Goal: Check status: Check status

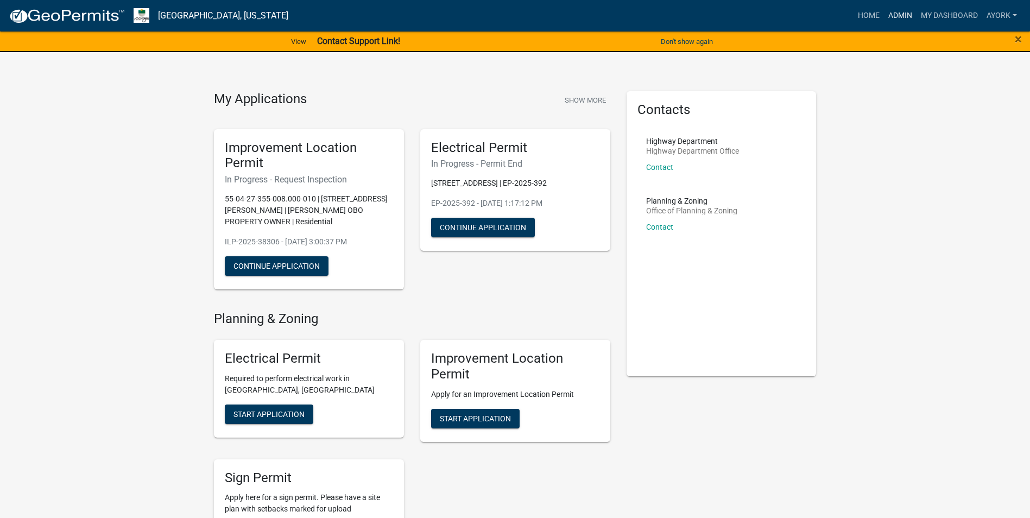
click at [897, 10] on link "Admin" at bounding box center [900, 15] width 33 height 21
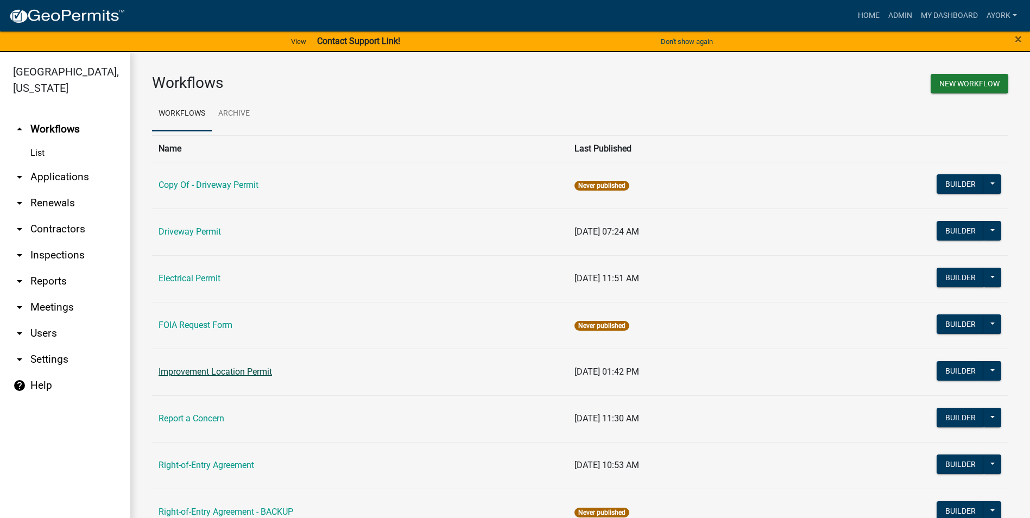
click at [224, 367] on link "Improvement Location Permit" at bounding box center [216, 372] width 114 height 10
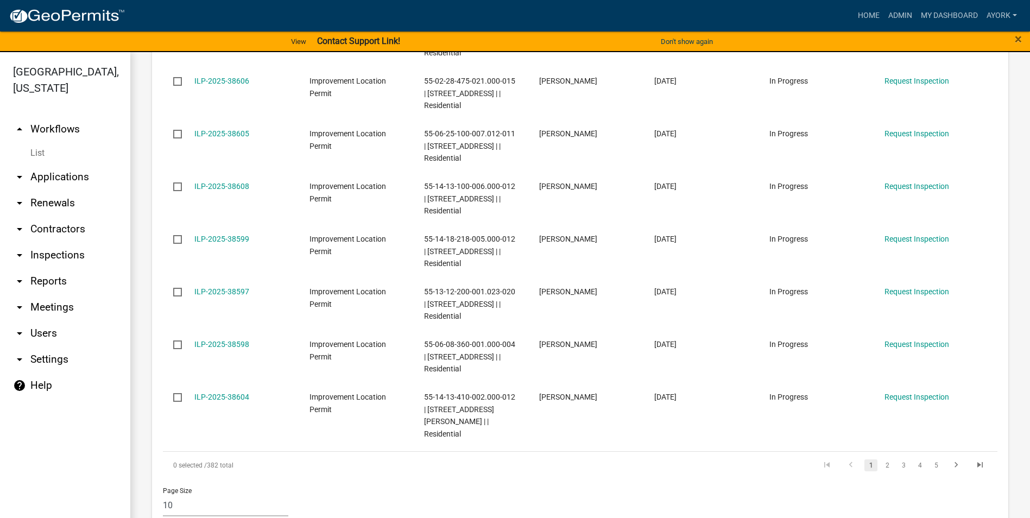
scroll to position [760, 0]
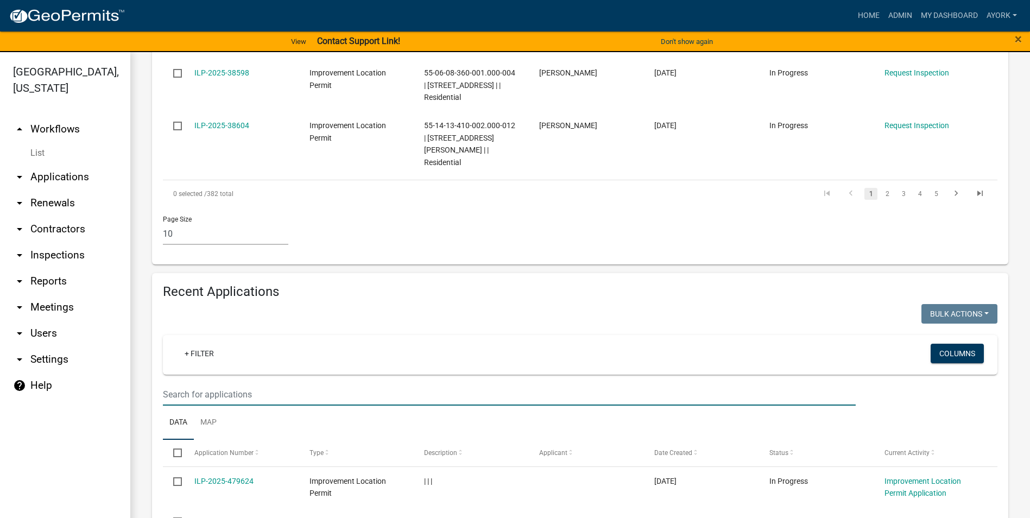
click at [256, 385] on input "text" at bounding box center [509, 394] width 693 height 22
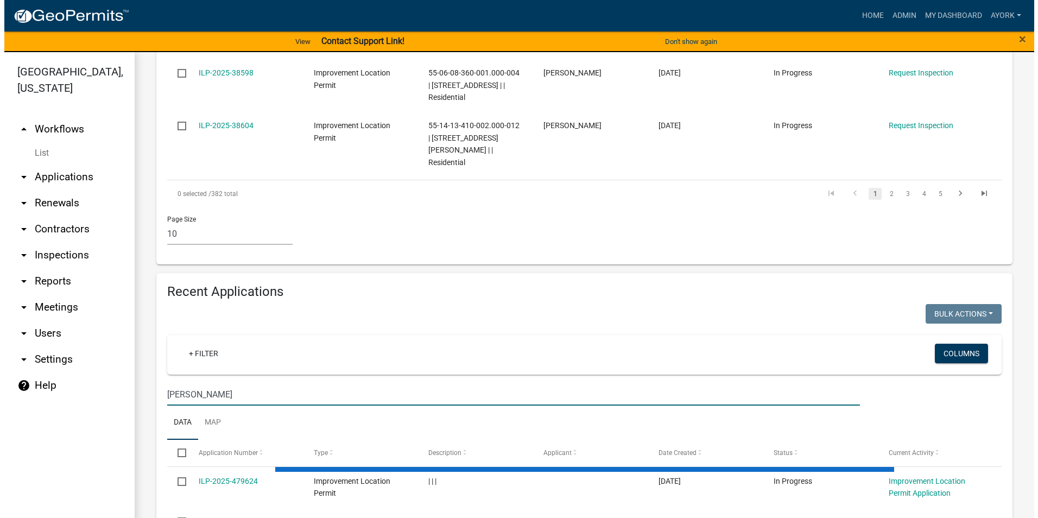
scroll to position [869, 0]
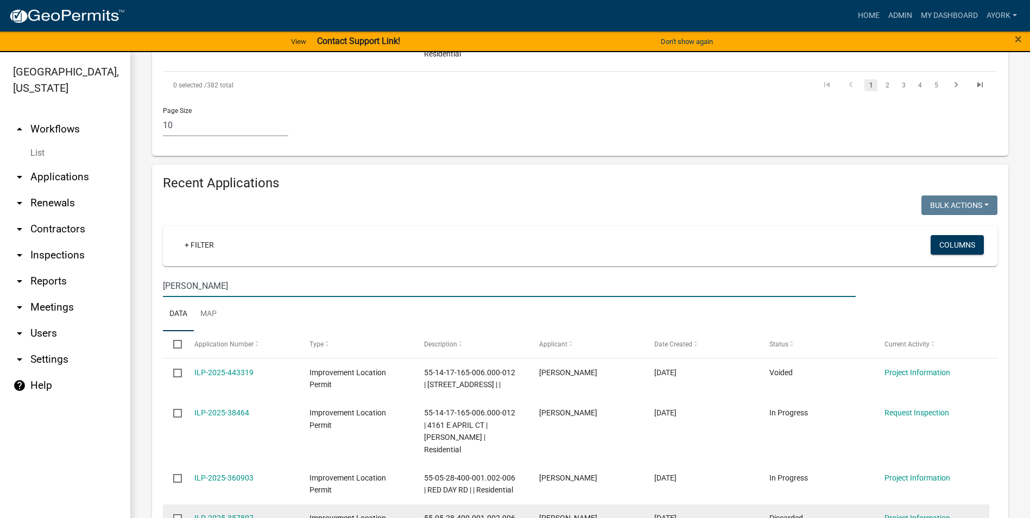
type input "[PERSON_NAME]"
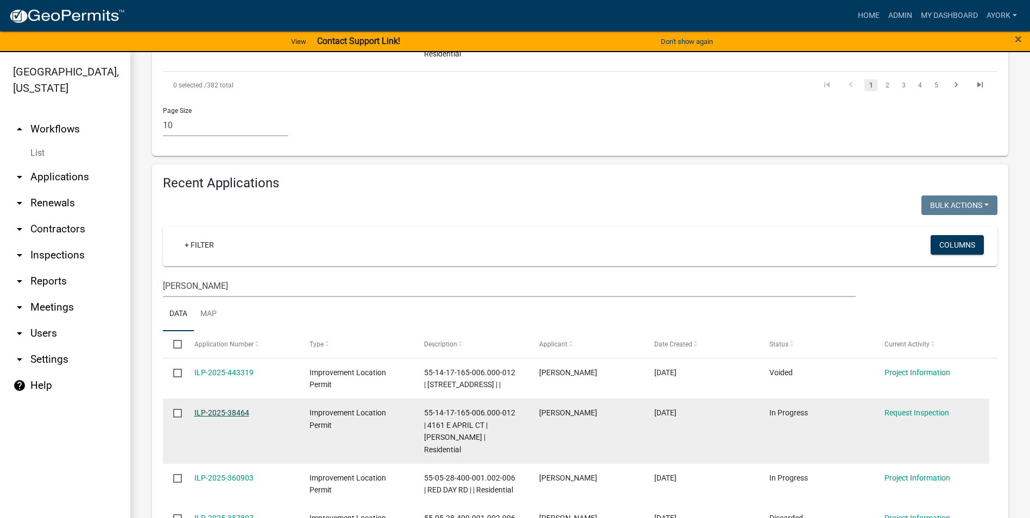
click at [231, 408] on link "ILP-2025-38464" at bounding box center [221, 412] width 55 height 9
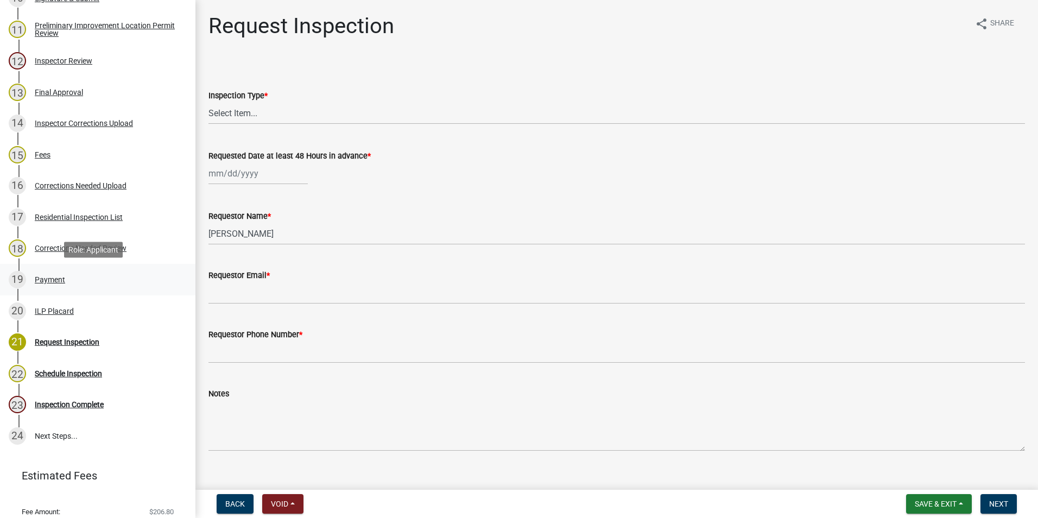
scroll to position [543, 0]
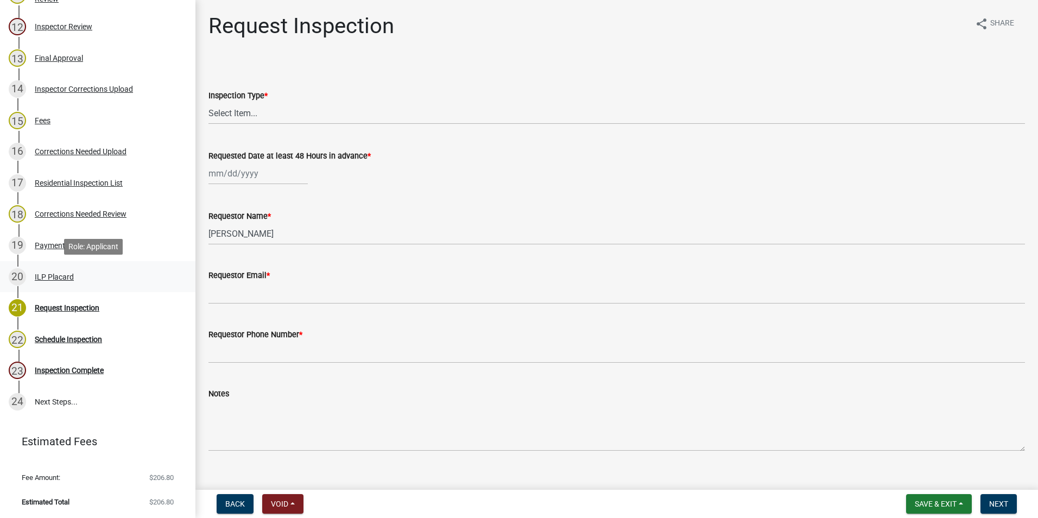
click at [62, 274] on div "ILP Placard" at bounding box center [54, 277] width 39 height 8
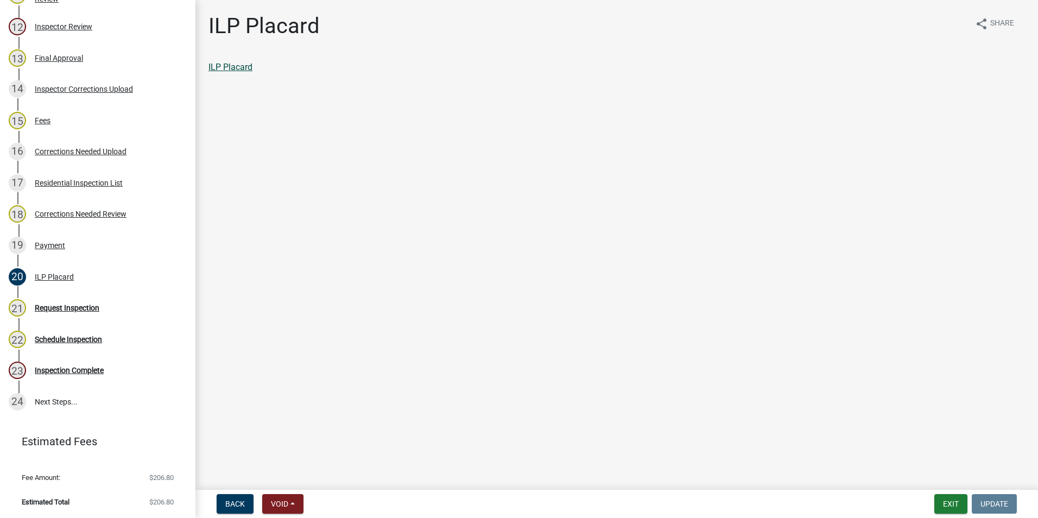
click at [245, 68] on link "ILP Placard" at bounding box center [231, 67] width 44 height 10
